Goal: Task Accomplishment & Management: Use online tool/utility

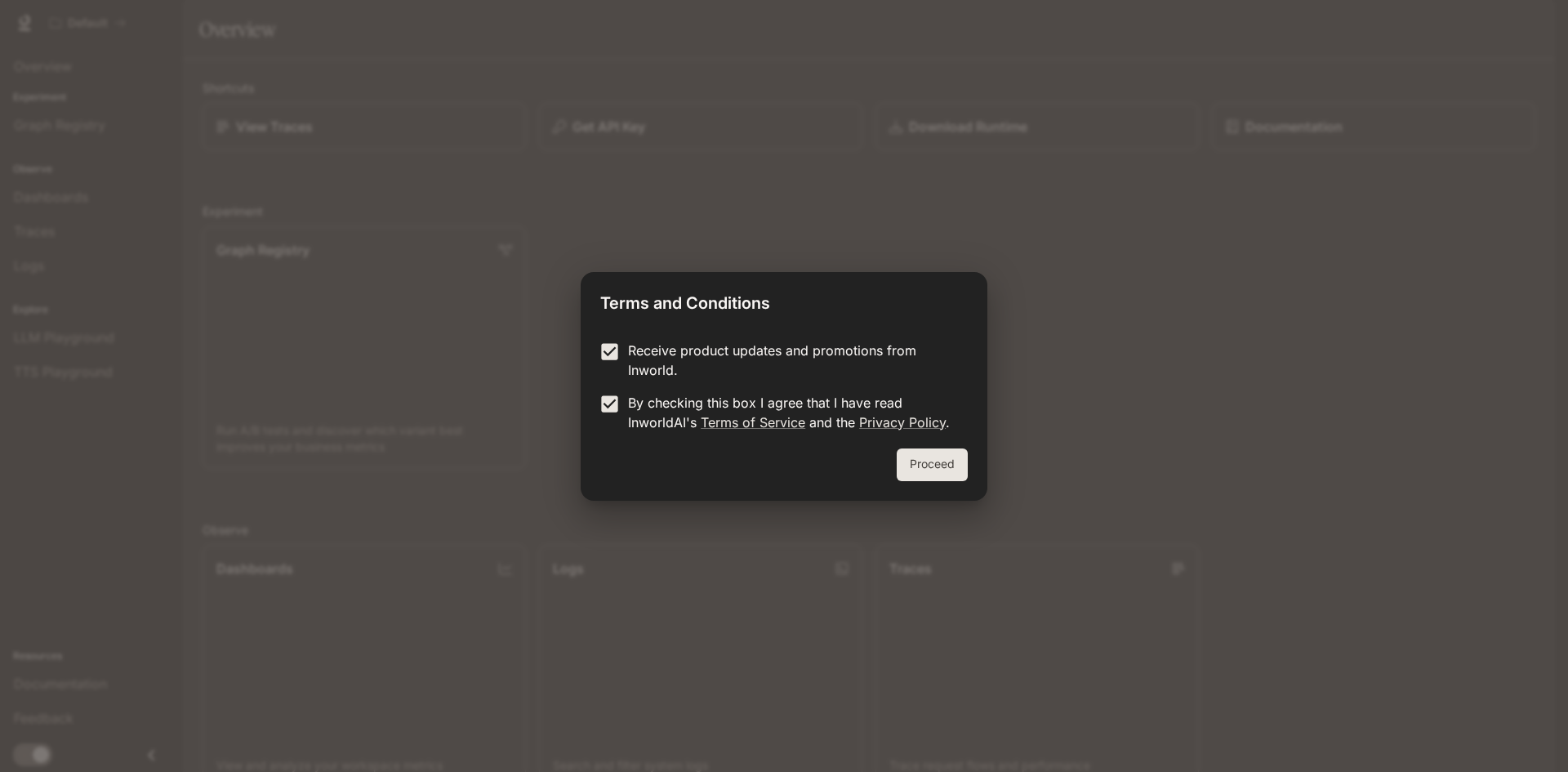
click at [938, 458] on button "Proceed" at bounding box center [932, 465] width 71 height 32
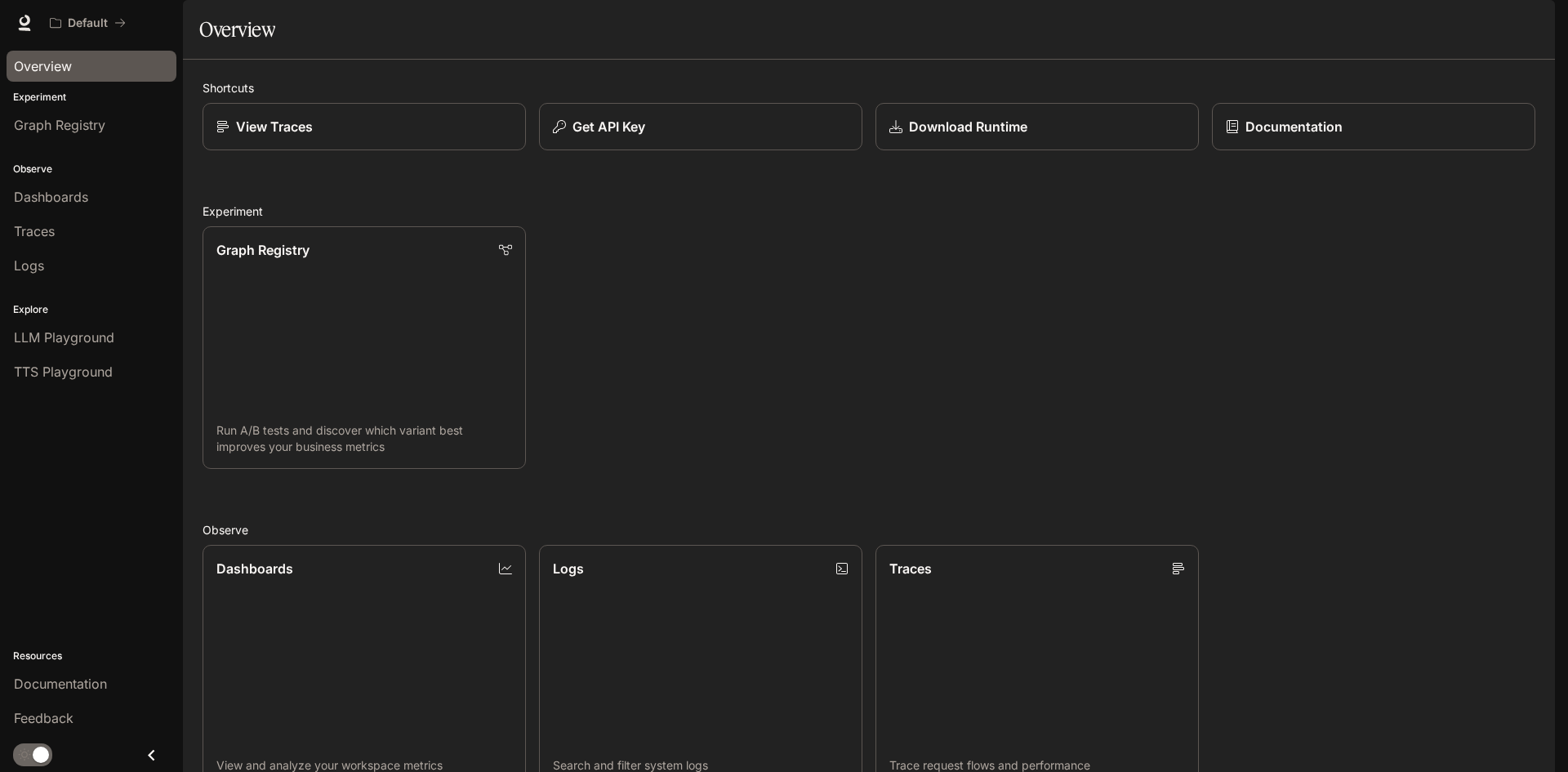
click at [89, 60] on div "Overview" at bounding box center [91, 67] width 155 height 20
click at [96, 129] on span "Graph Registry" at bounding box center [59, 125] width 92 height 20
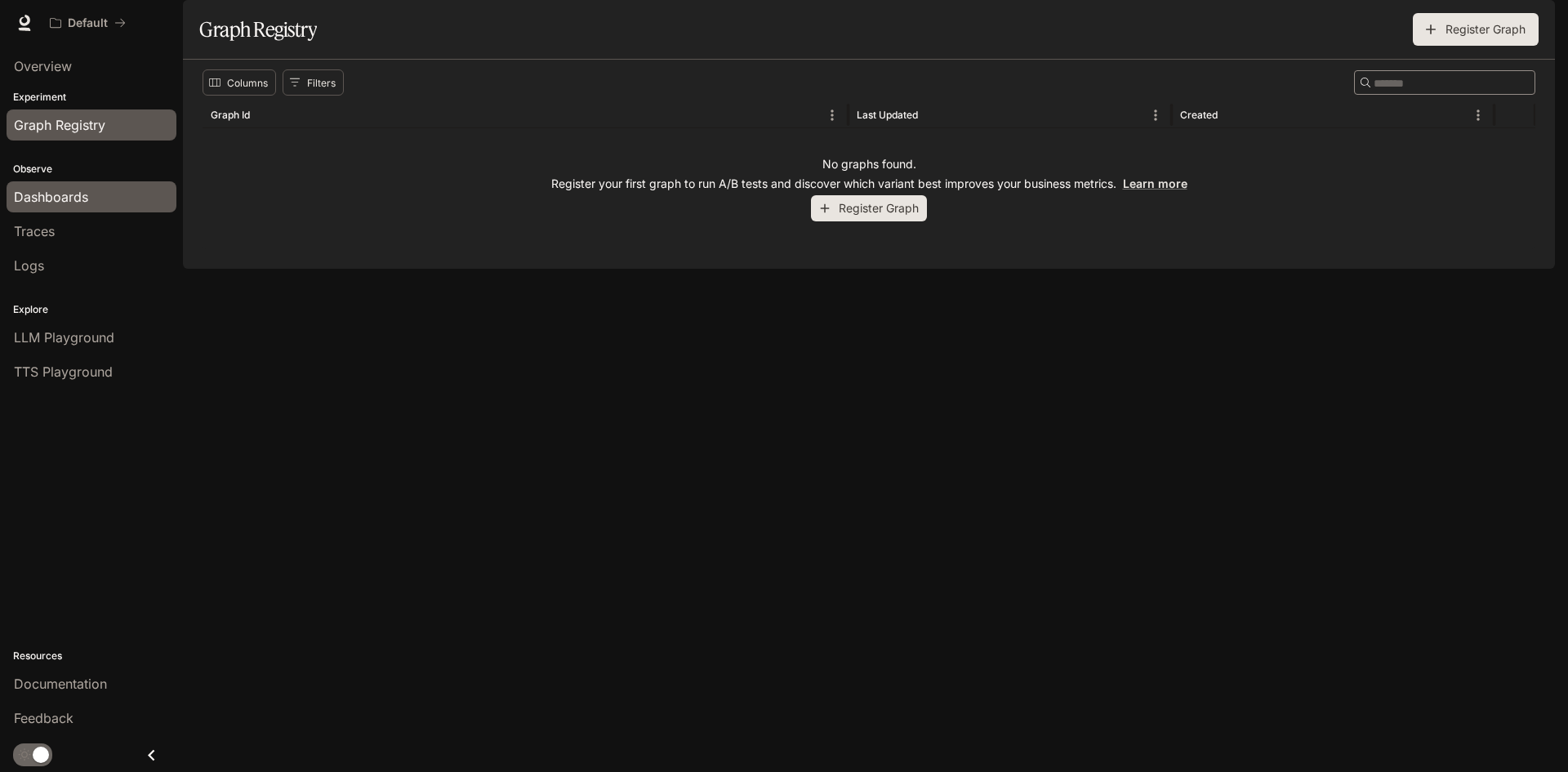
click at [82, 193] on span "Dashboards" at bounding box center [50, 197] width 75 height 20
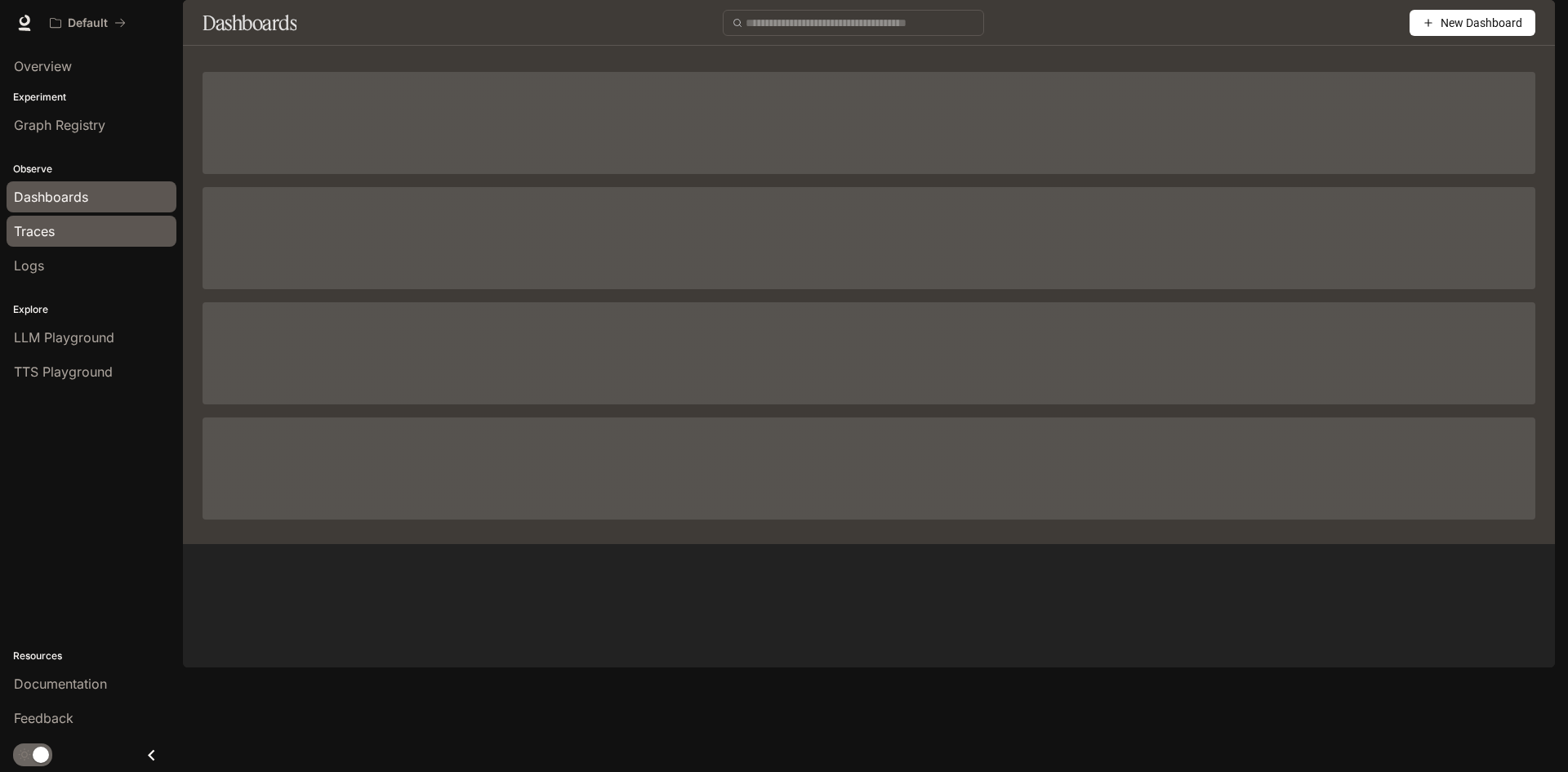
click at [69, 228] on div "Traces" at bounding box center [91, 231] width 155 height 20
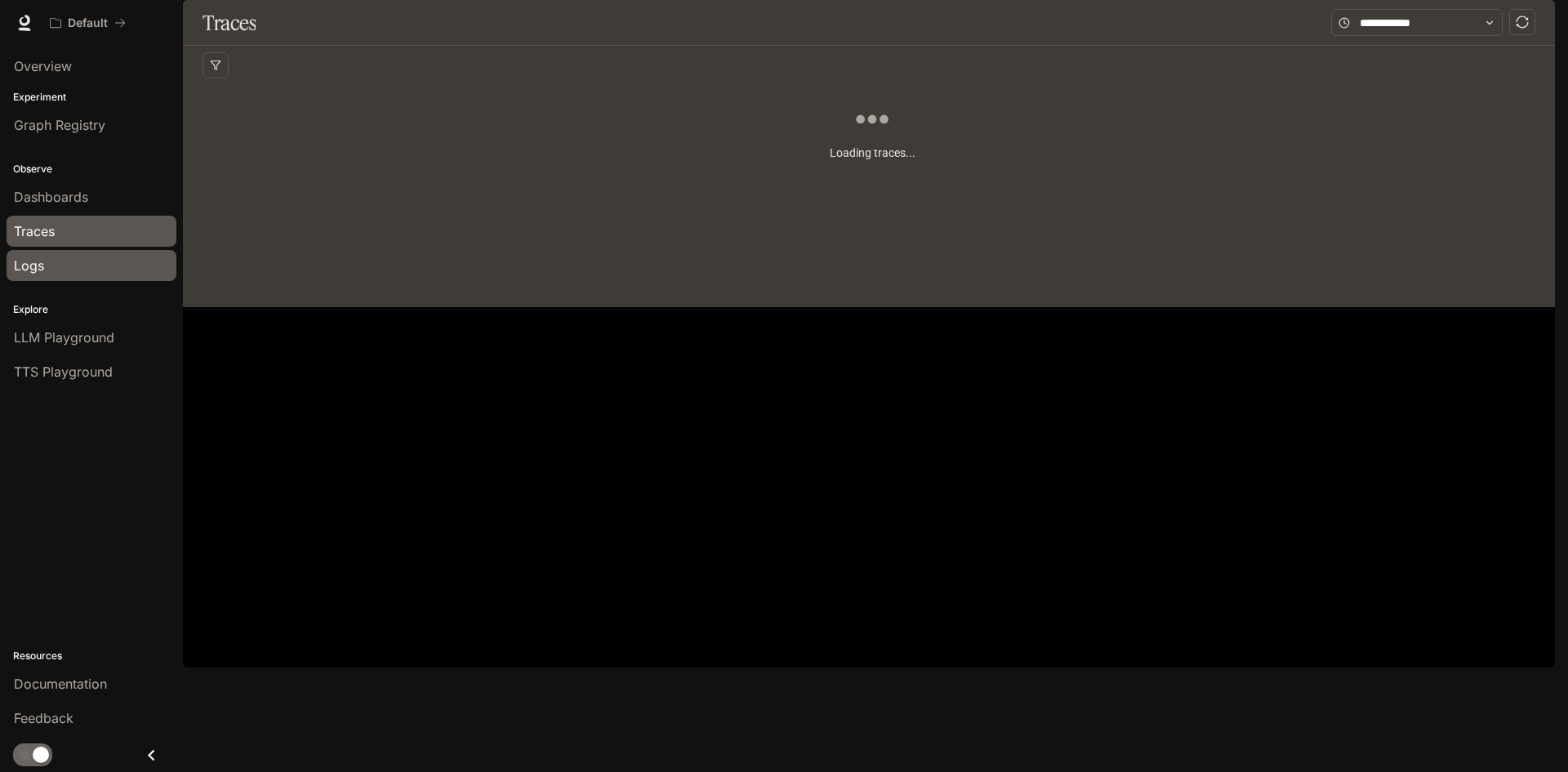
click at [73, 262] on div "Logs" at bounding box center [91, 266] width 155 height 20
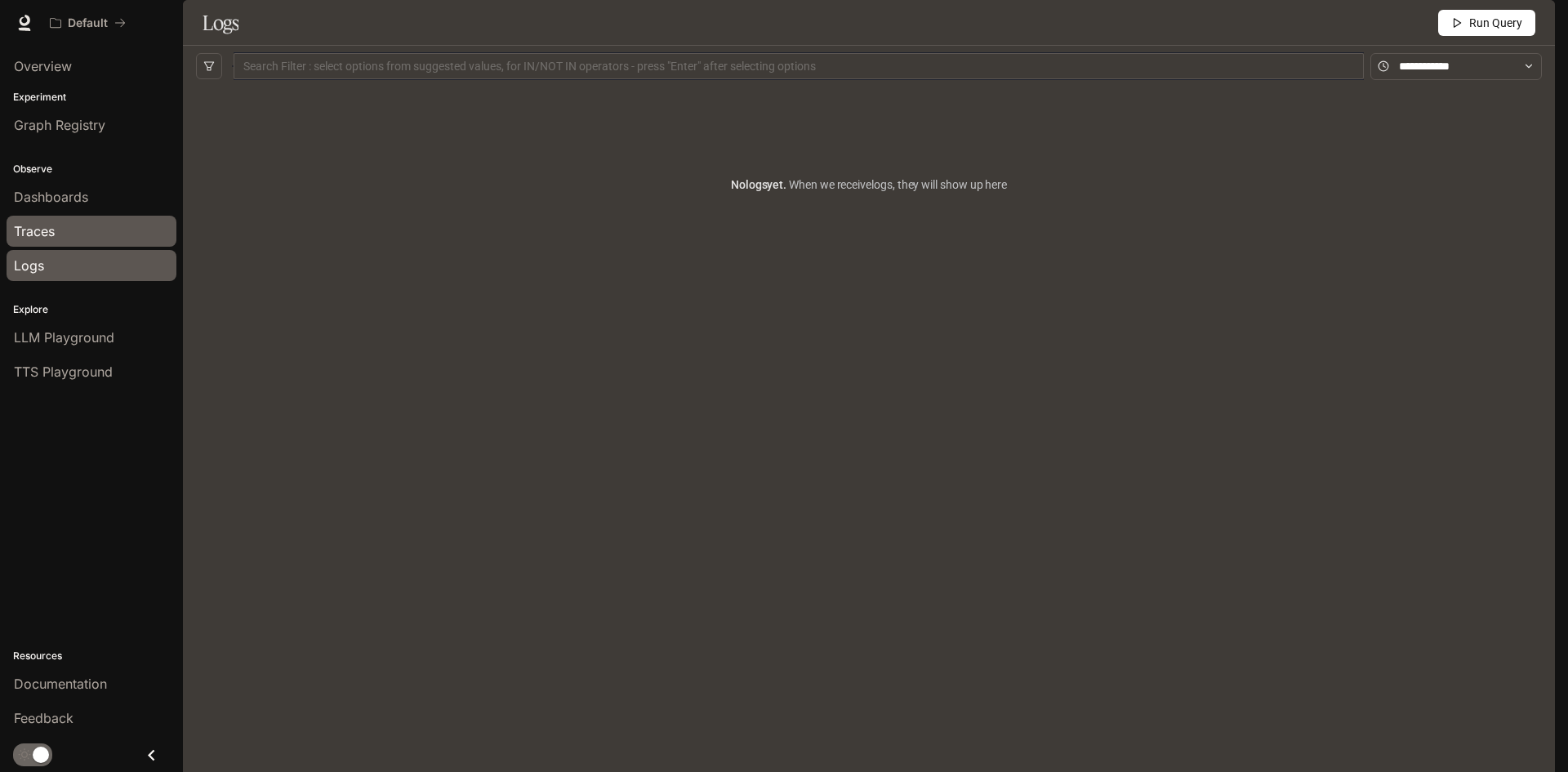
click at [85, 238] on div "Traces" at bounding box center [91, 231] width 155 height 20
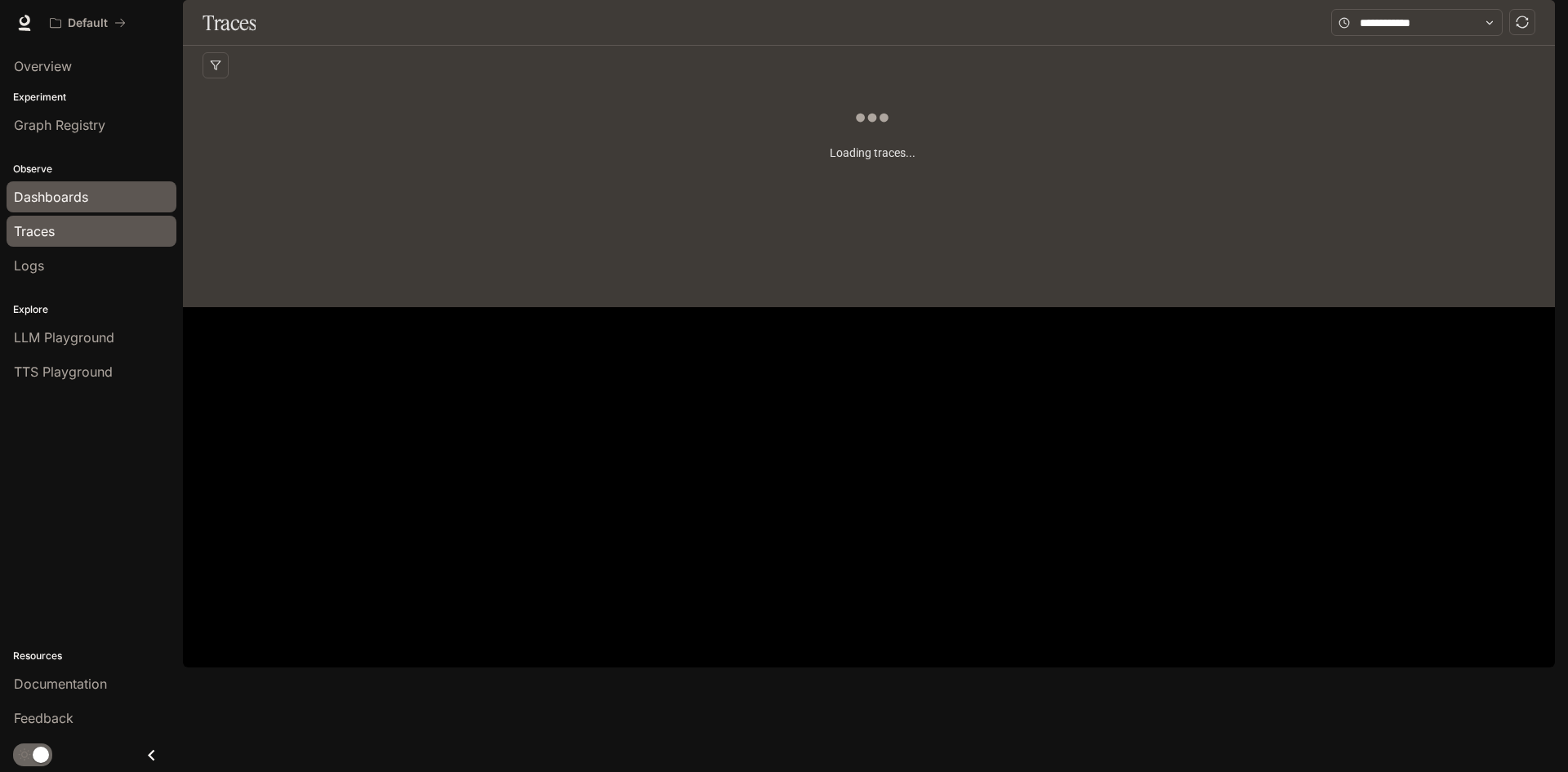
click at [83, 204] on span "Dashboards" at bounding box center [50, 197] width 75 height 20
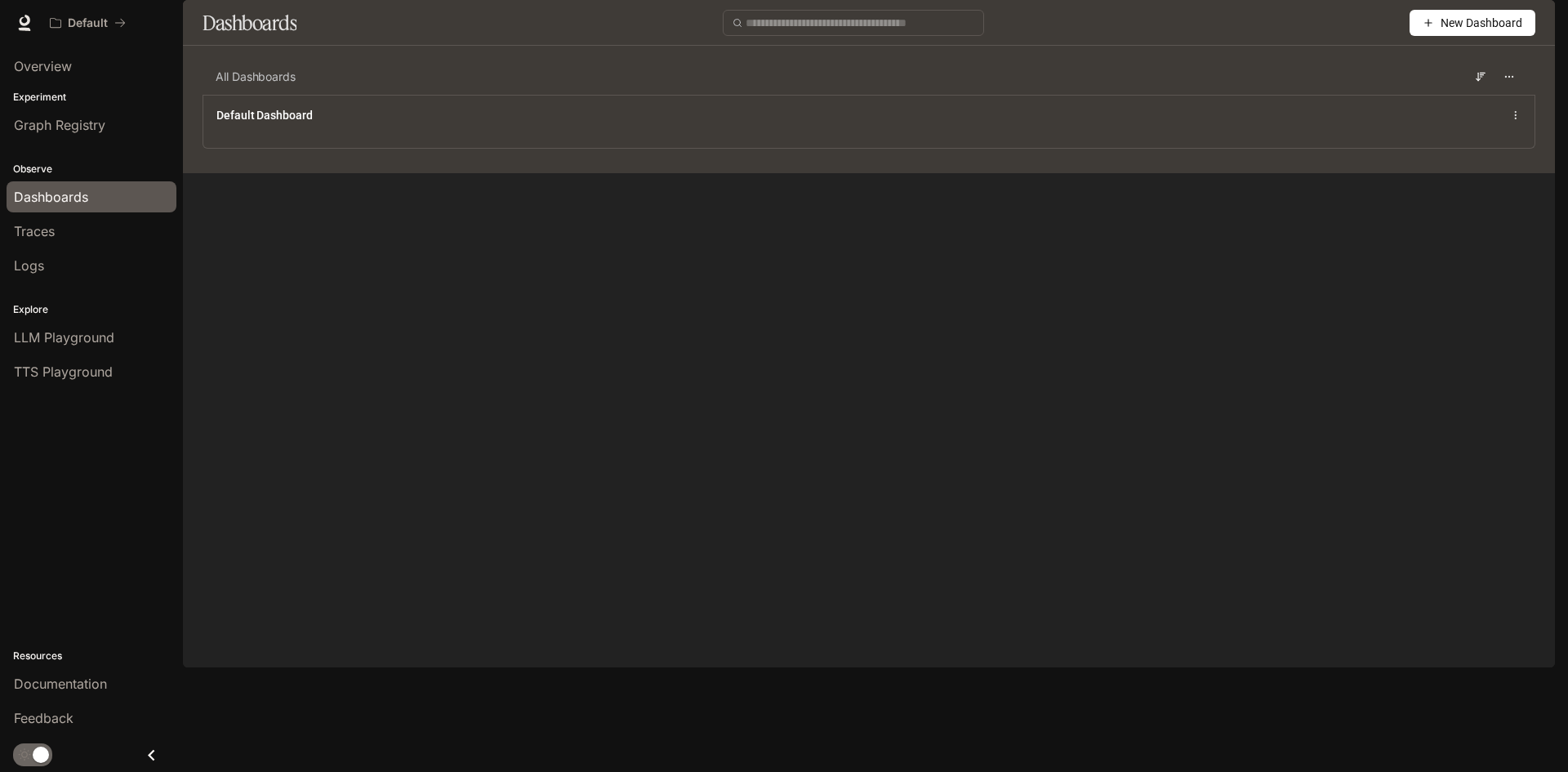
click at [1422, 29] on icon "button" at bounding box center [1428, 22] width 12 height 12
click at [1413, 98] on div "Create dashboard" at bounding box center [1454, 103] width 136 height 18
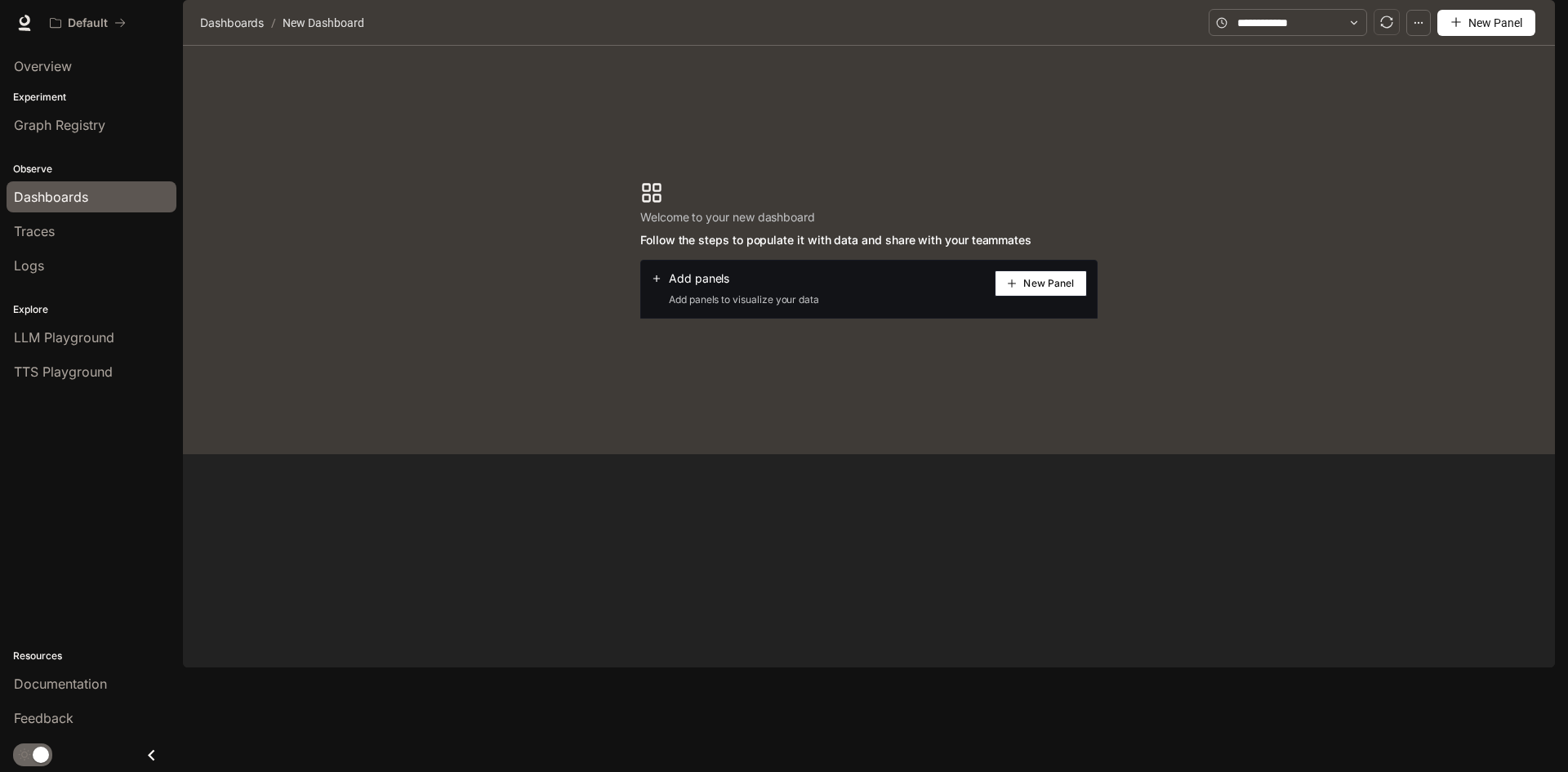
click at [1035, 288] on span "New Panel" at bounding box center [1049, 283] width 50 height 8
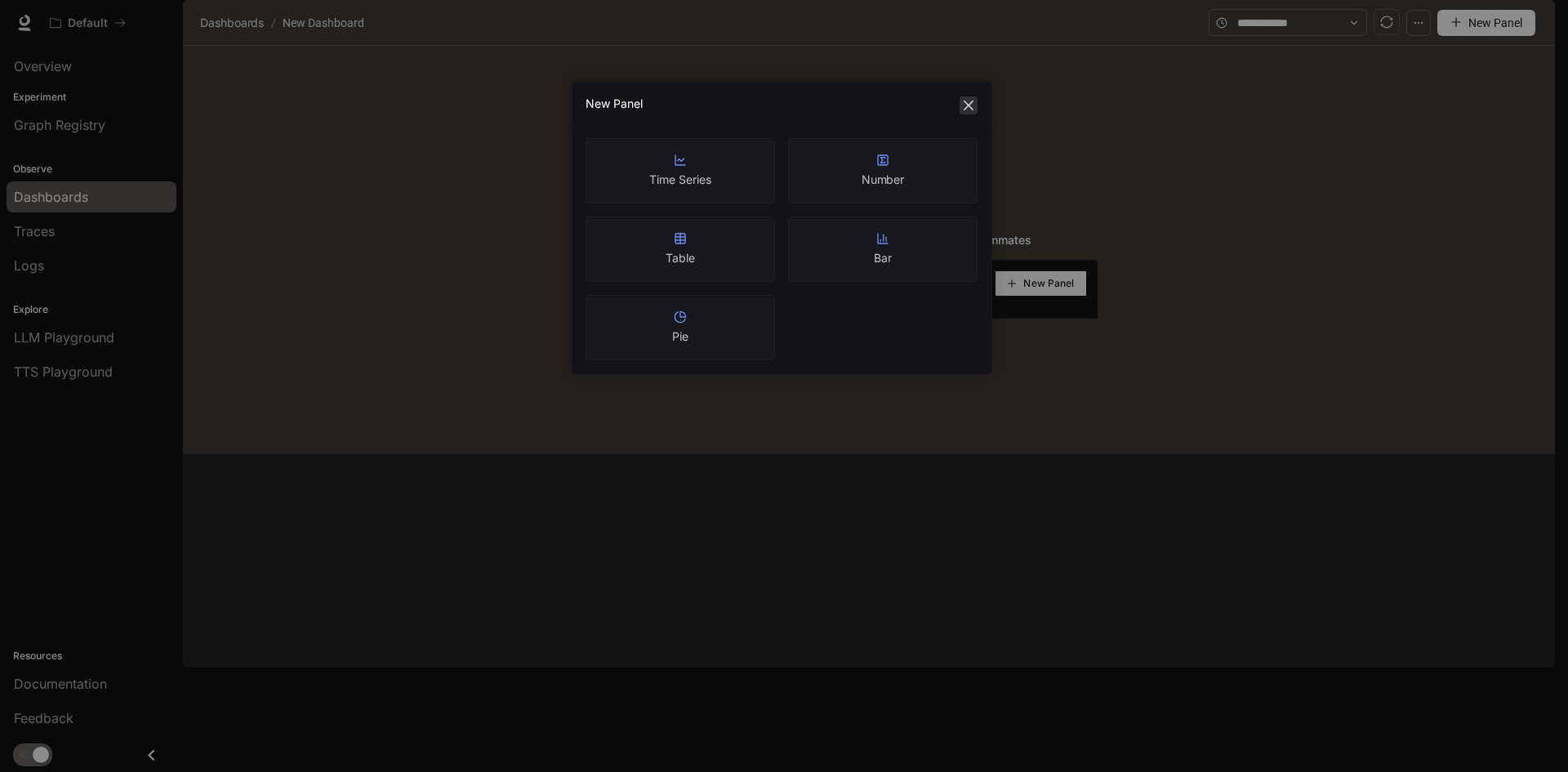
click at [971, 103] on icon "close" at bounding box center [969, 105] width 10 height 10
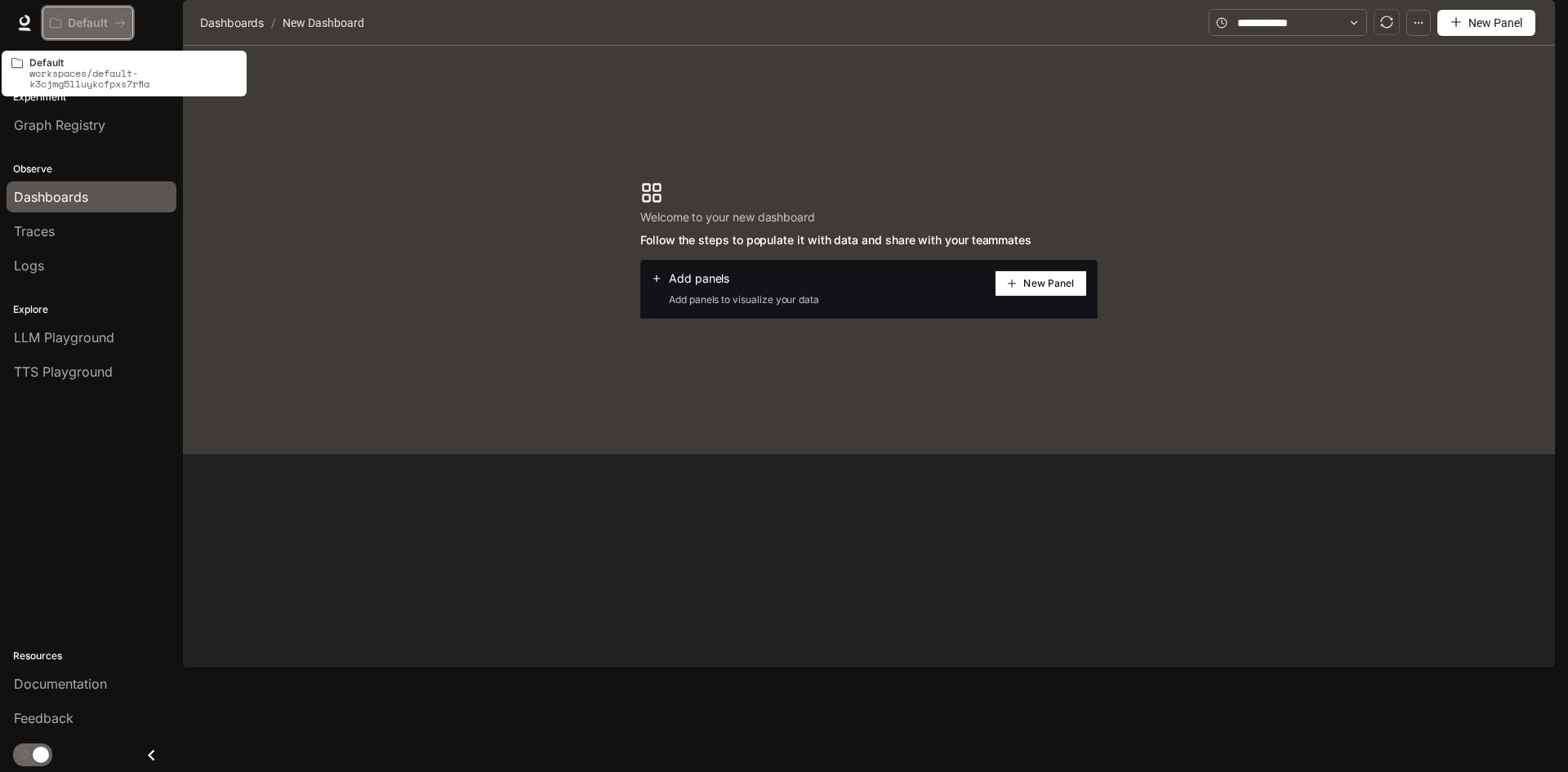
click at [89, 17] on p "Default" at bounding box center [87, 22] width 40 height 13
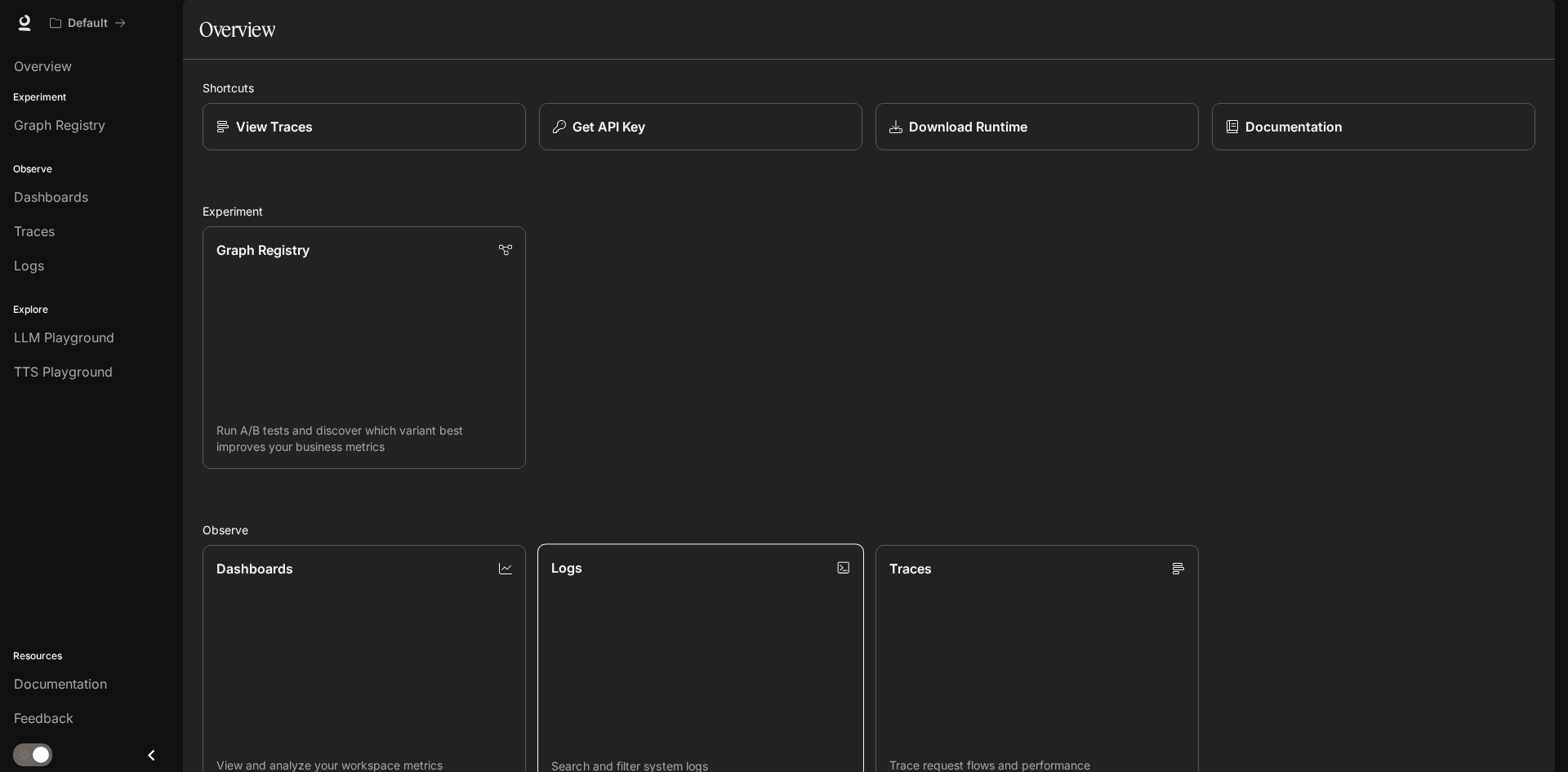
scroll to position [407, 0]
